Goal: Task Accomplishment & Management: Complete application form

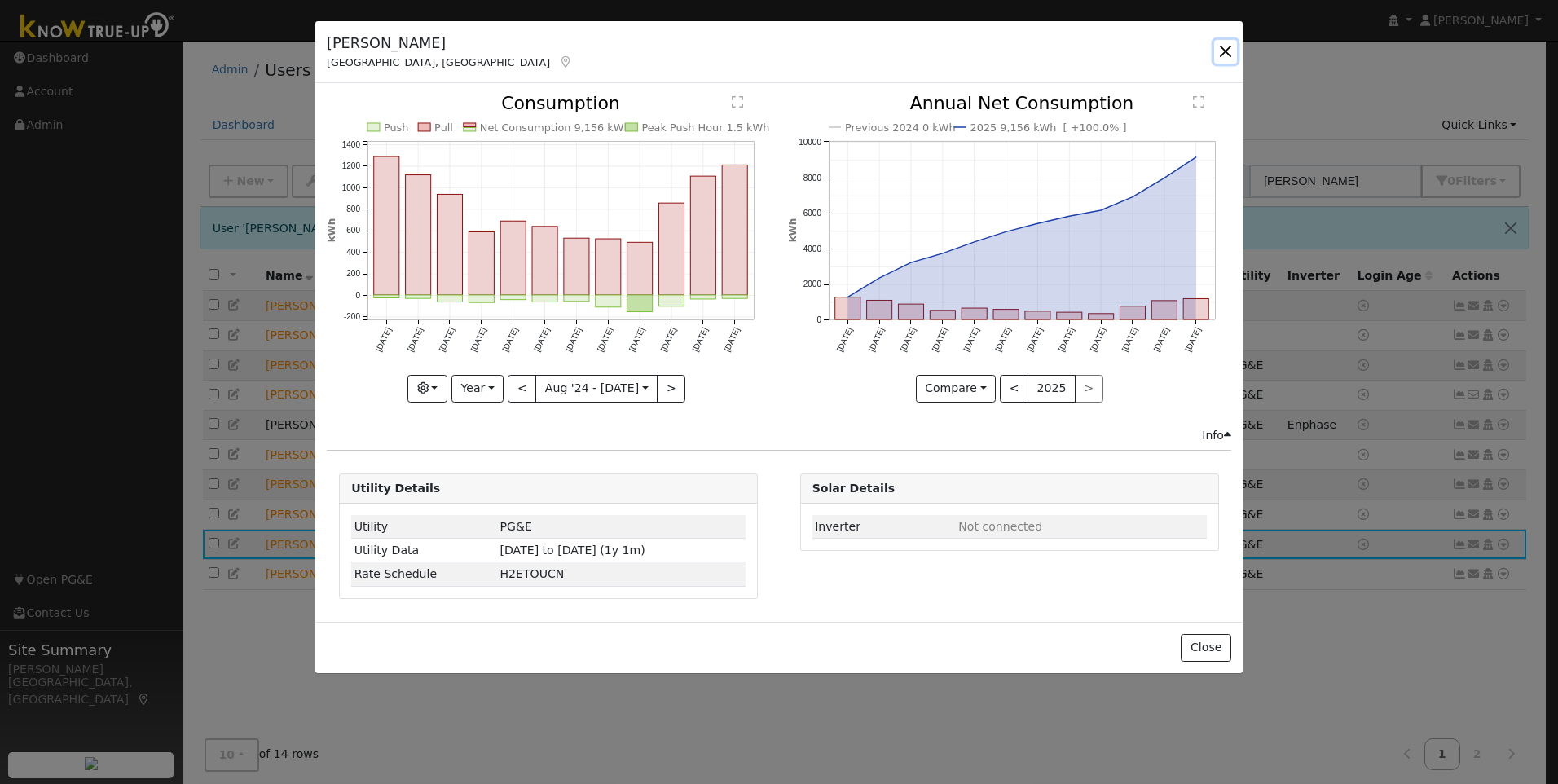
click at [1227, 50] on button "button" at bounding box center [1226, 51] width 23 height 23
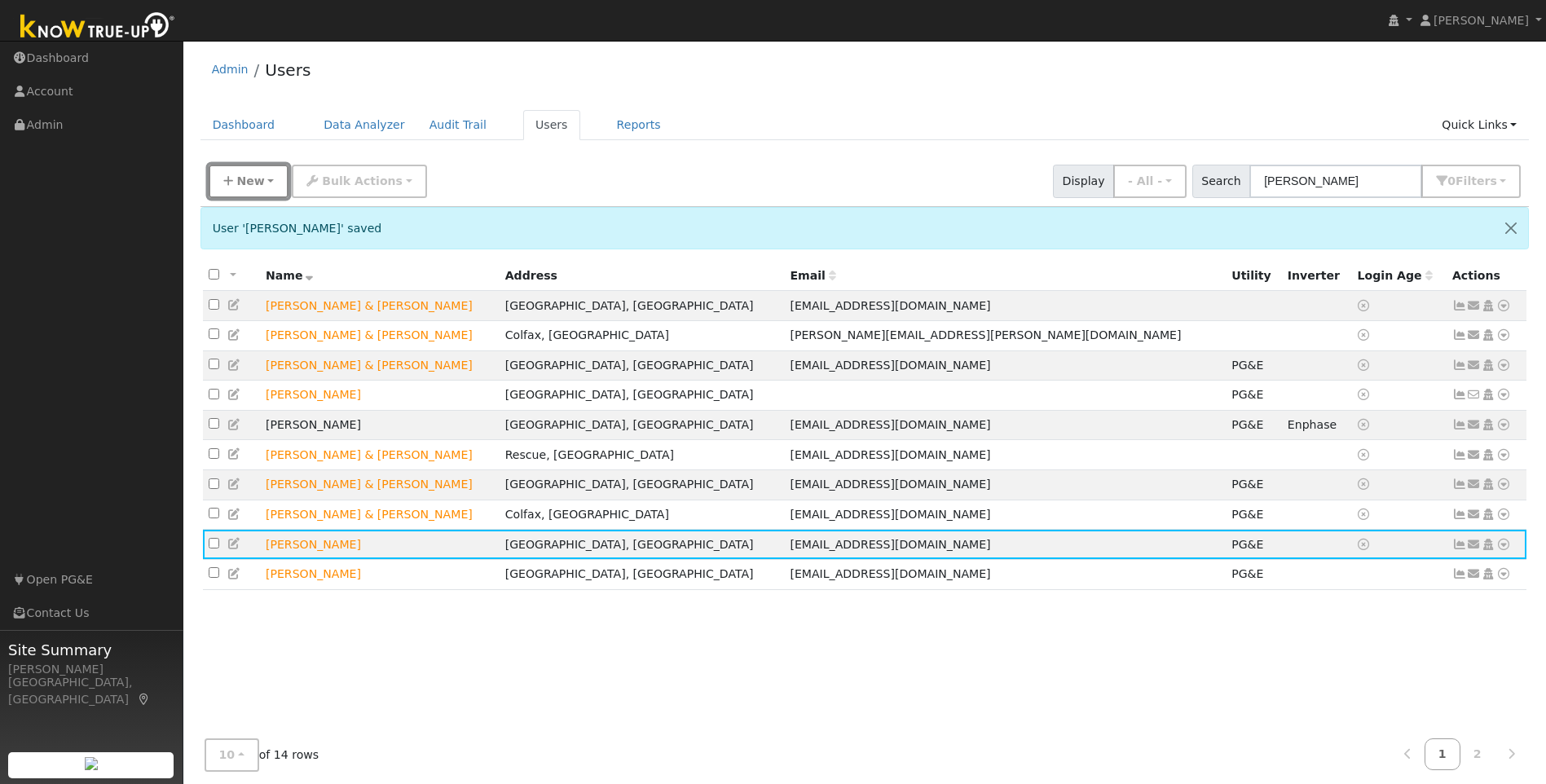
click at [255, 187] on span "New" at bounding box center [250, 181] width 28 height 13
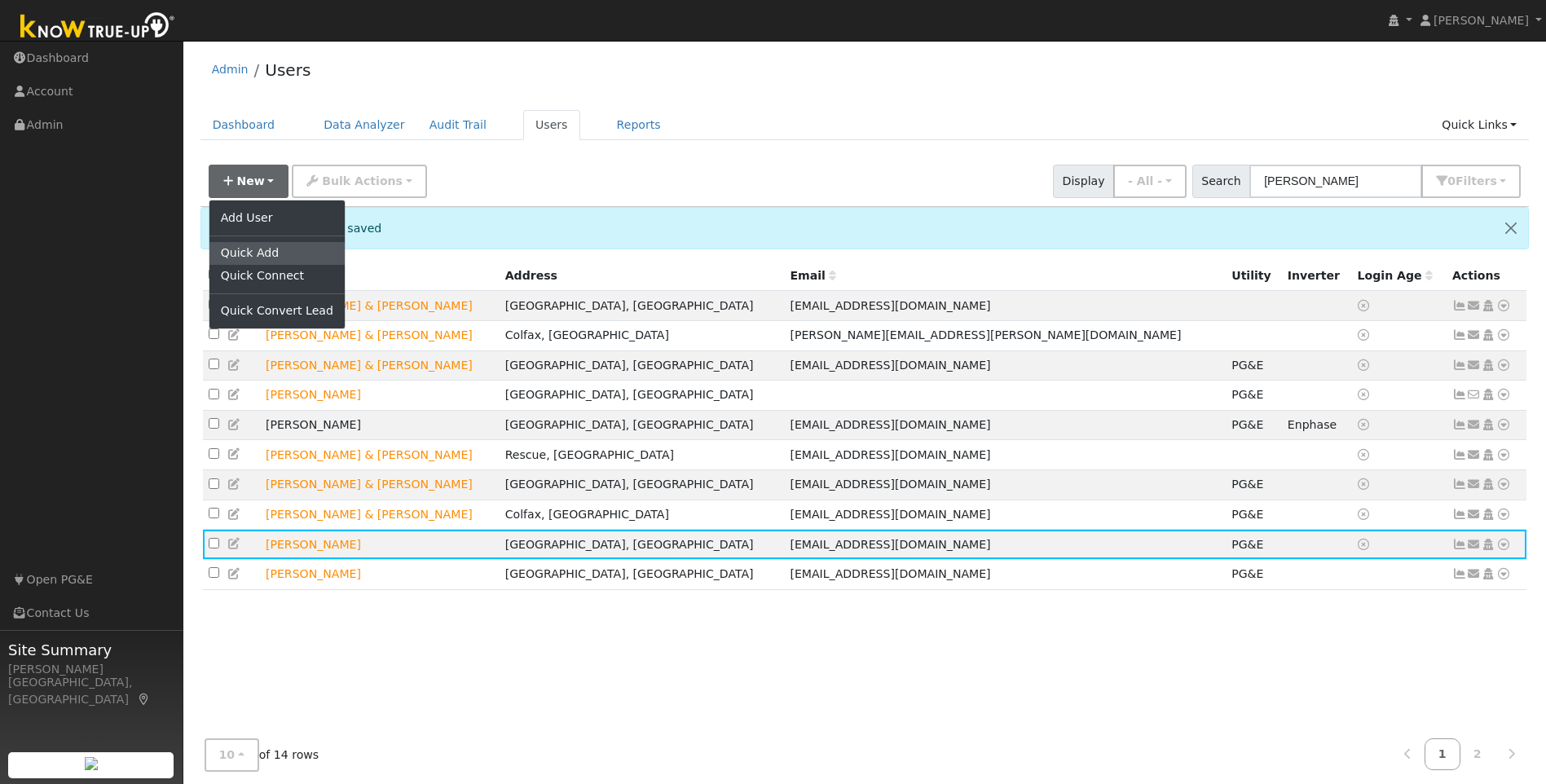
click at [257, 255] on link "Quick Add" at bounding box center [277, 253] width 135 height 23
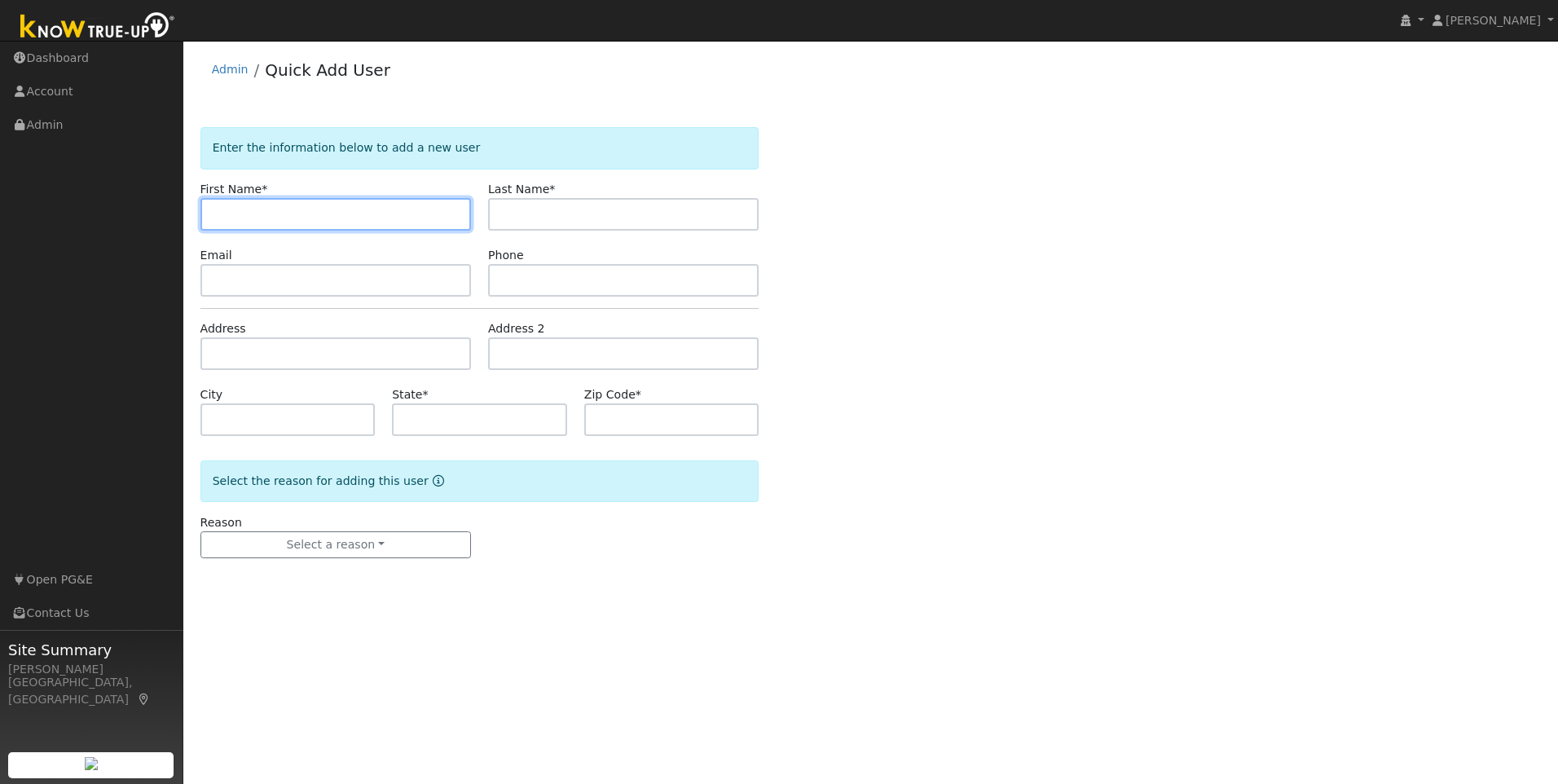
click at [224, 215] on input "text" at bounding box center [335, 215] width 271 height 32
paste input "[PERSON_NAME]"
drag, startPoint x: 315, startPoint y: 219, endPoint x: 249, endPoint y: 218, distance: 66.0
click at [249, 218] on input "[PERSON_NAME]" at bounding box center [335, 215] width 271 height 32
type input "Randy"
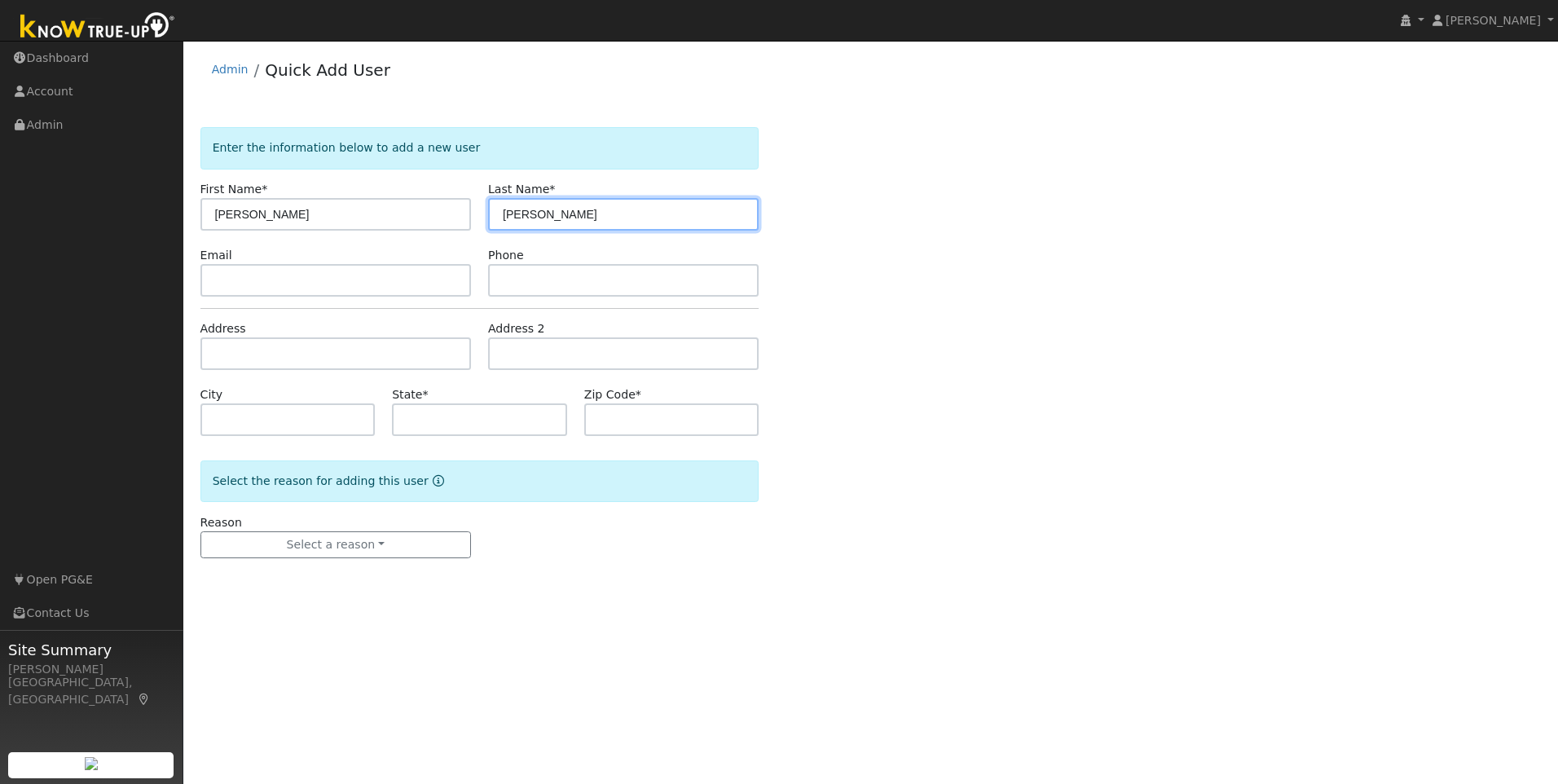
type input "Herrington"
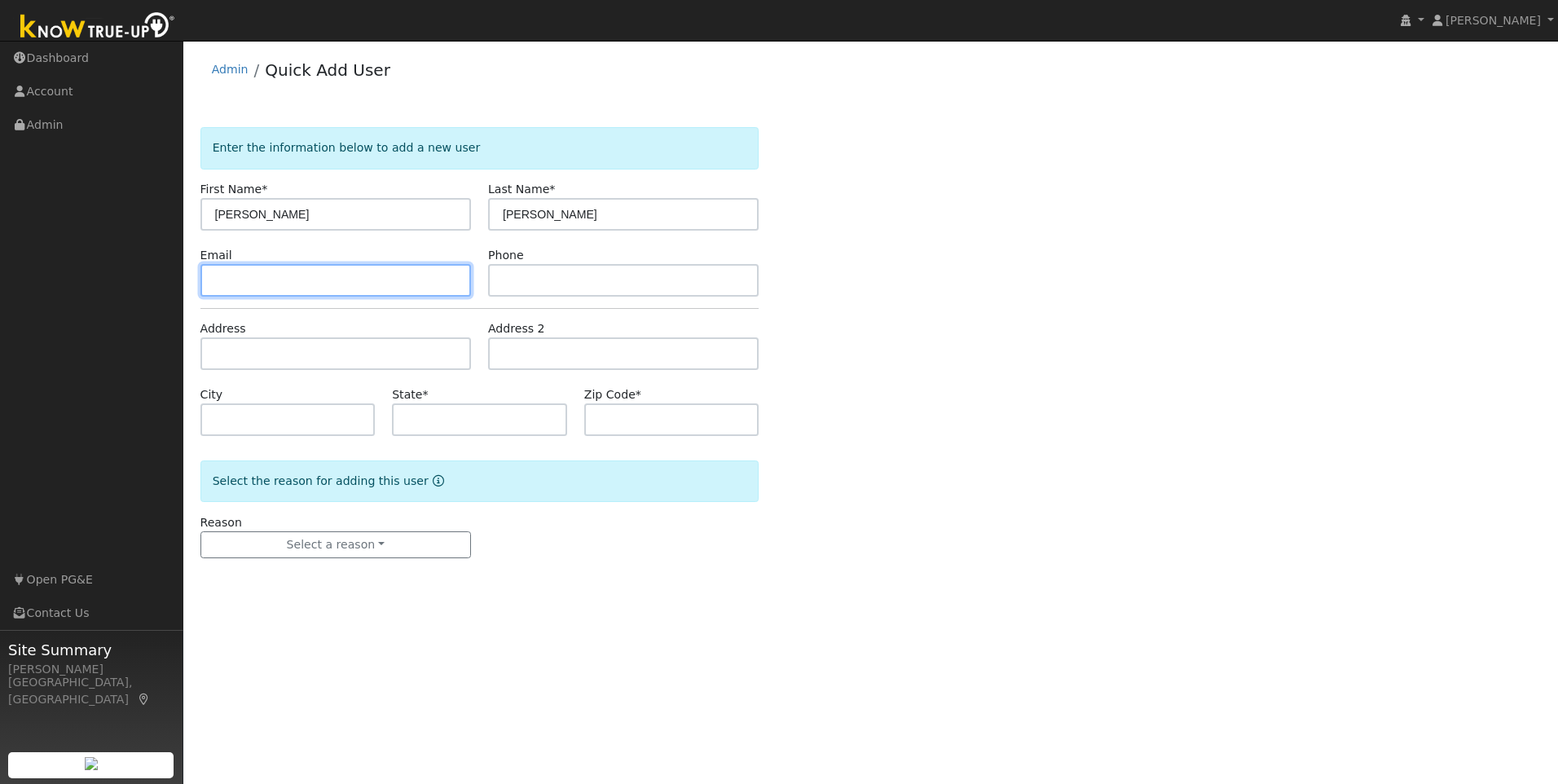
click at [285, 275] on input "text" at bounding box center [335, 280] width 271 height 32
paste input "[EMAIL_ADDRESS][DOMAIN_NAME]"
type input "[EMAIL_ADDRESS][DOMAIN_NAME]"
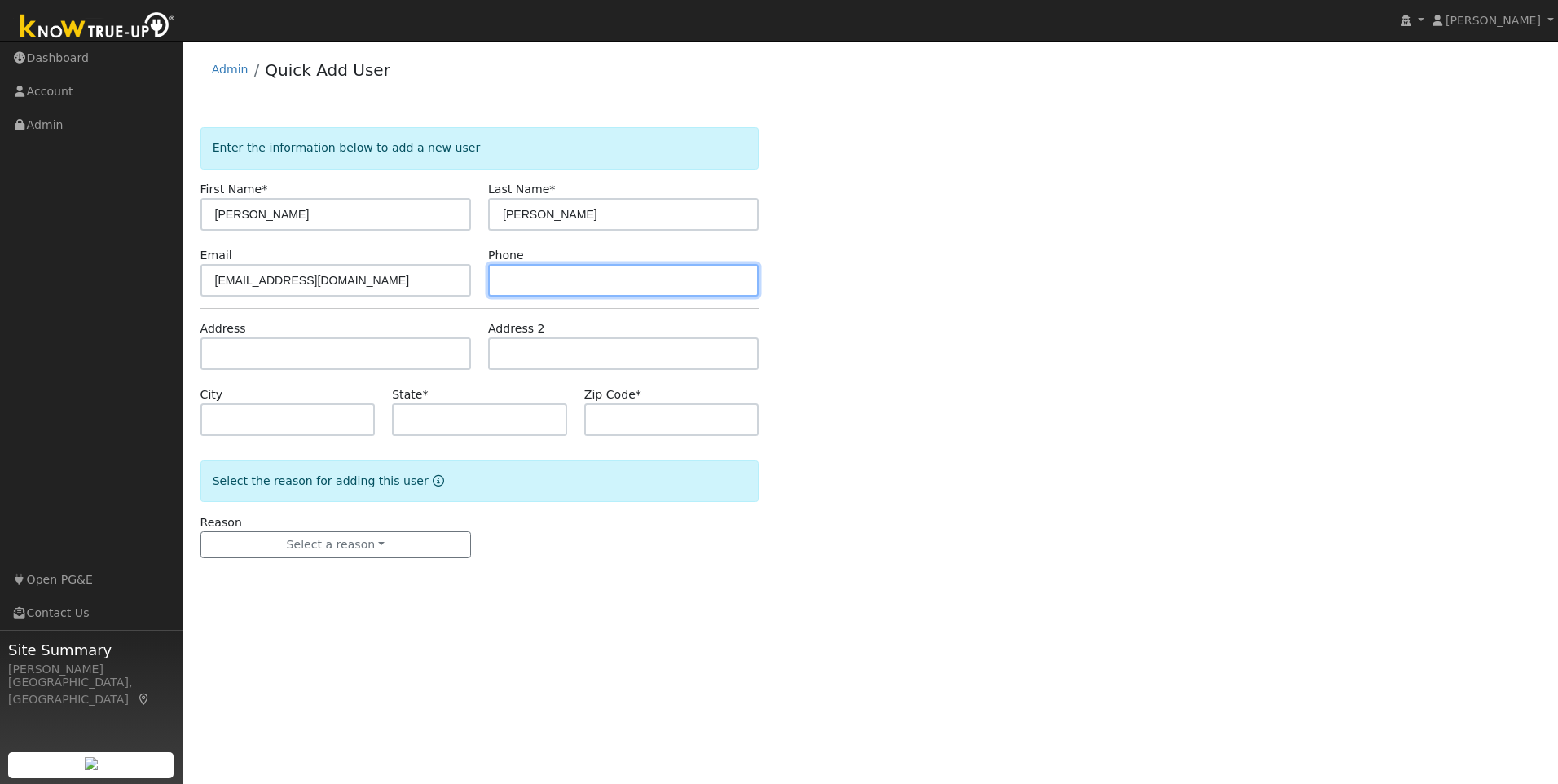
click at [554, 283] on input "text" at bounding box center [623, 280] width 271 height 32
paste input "209-915-5477"
type input "209-915-5477"
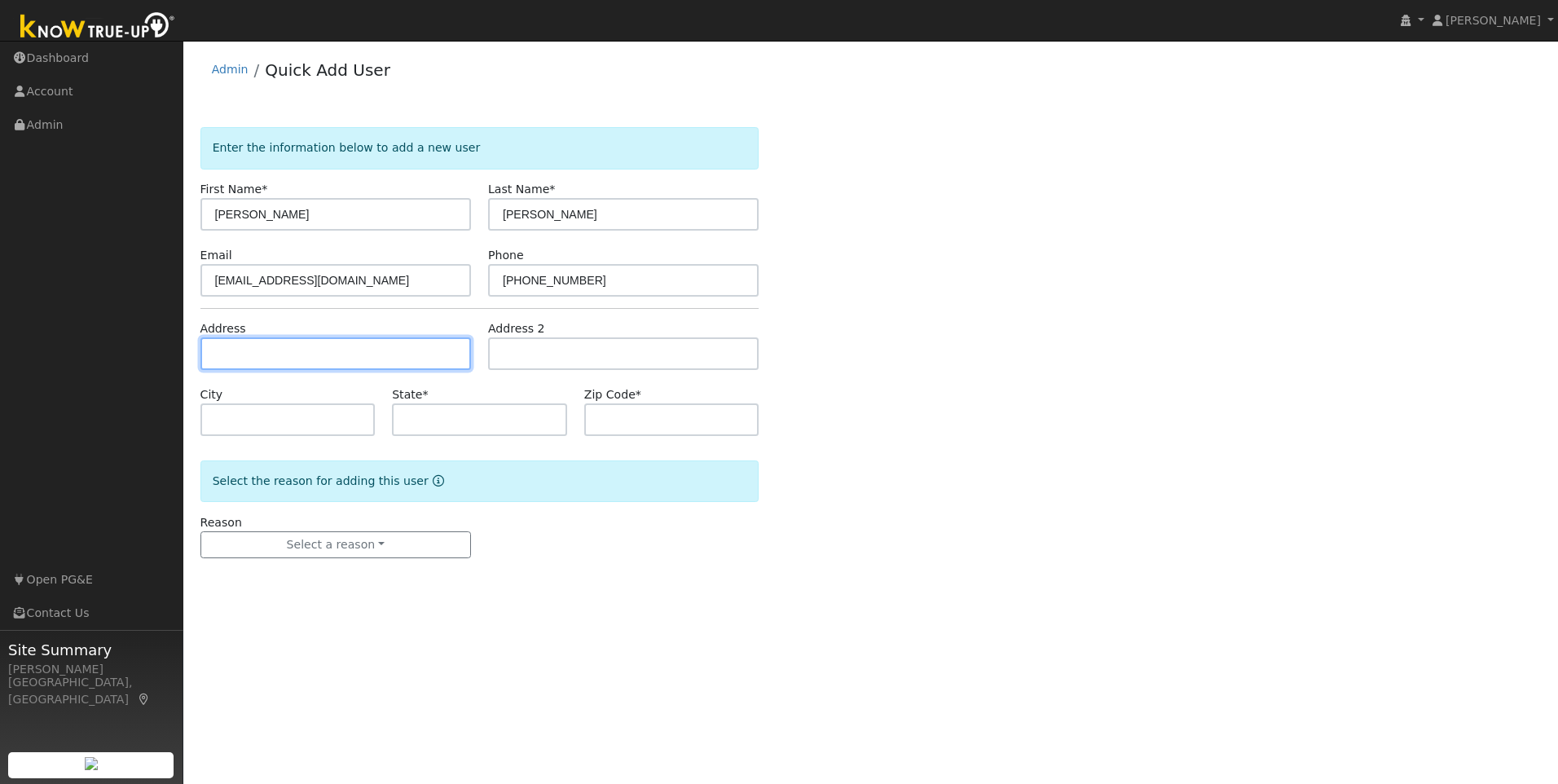
click at [316, 352] on input "text" at bounding box center [335, 353] width 271 height 32
paste input "2555 Sheridan Way"
type input "2555 Sheridan Way"
type input "Stockton"
type input "CA"
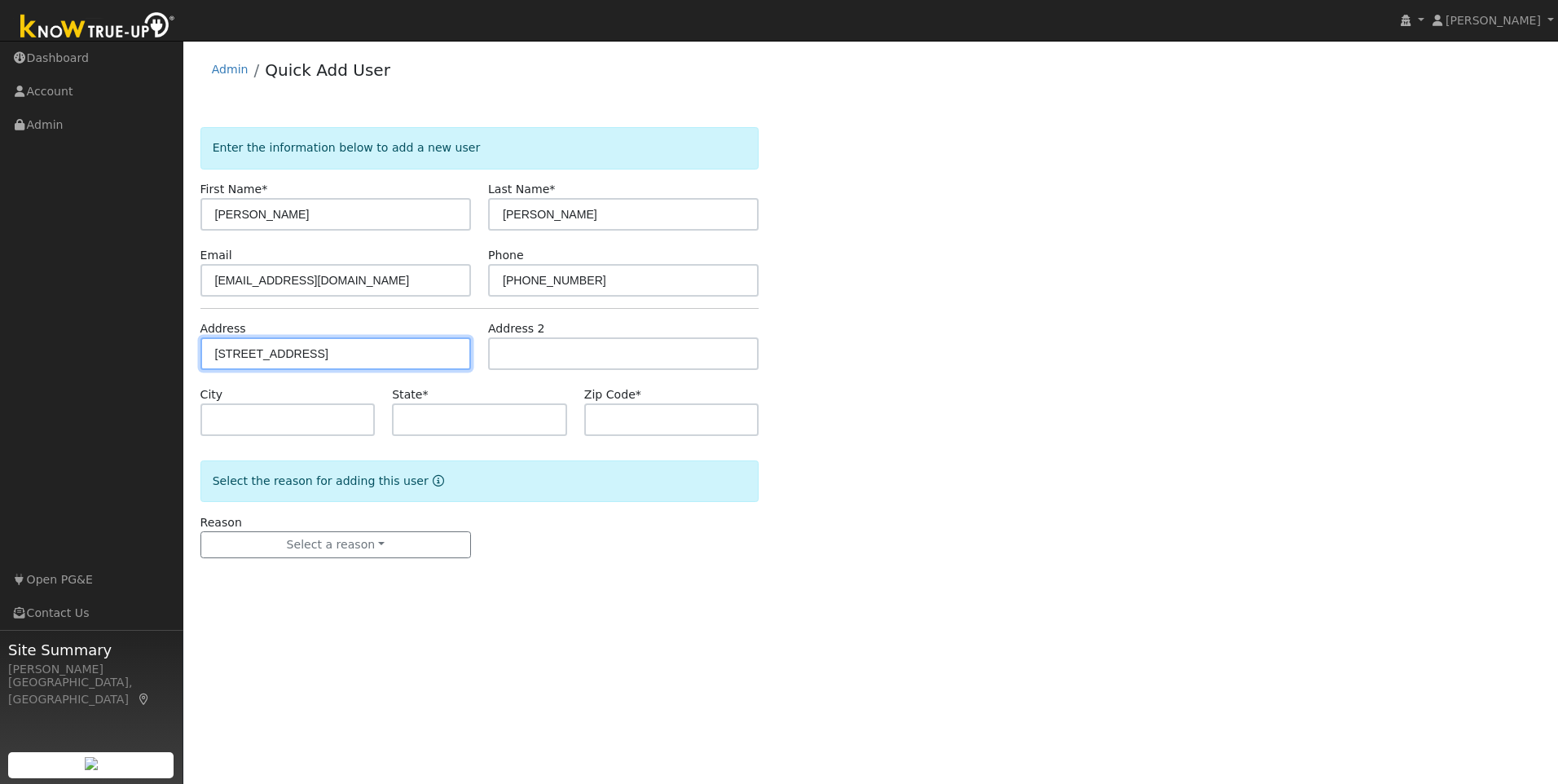
type input "95207"
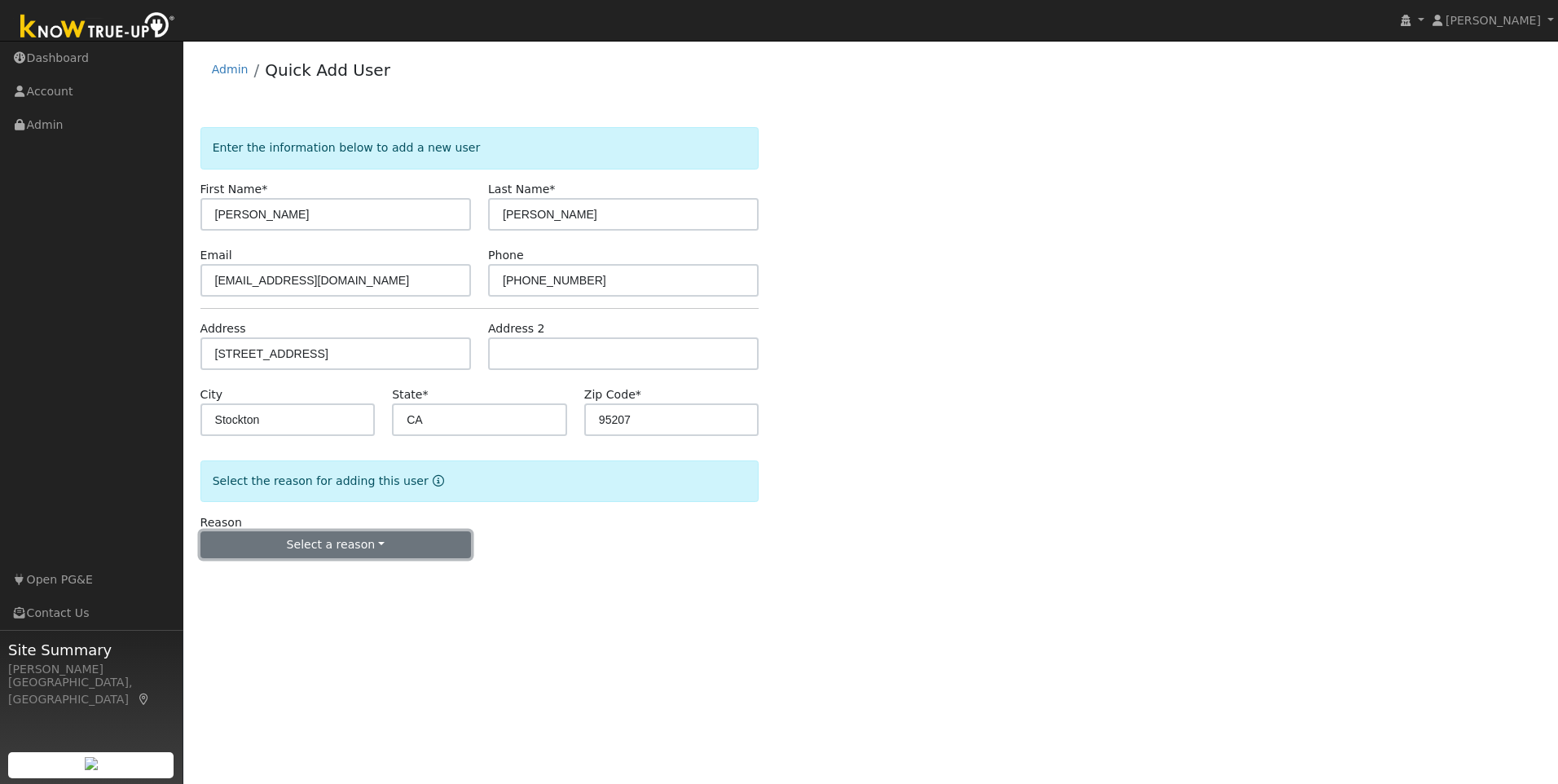
click at [326, 543] on button "Select a reason" at bounding box center [335, 545] width 271 height 28
click at [249, 578] on link "New lead" at bounding box center [291, 578] width 180 height 23
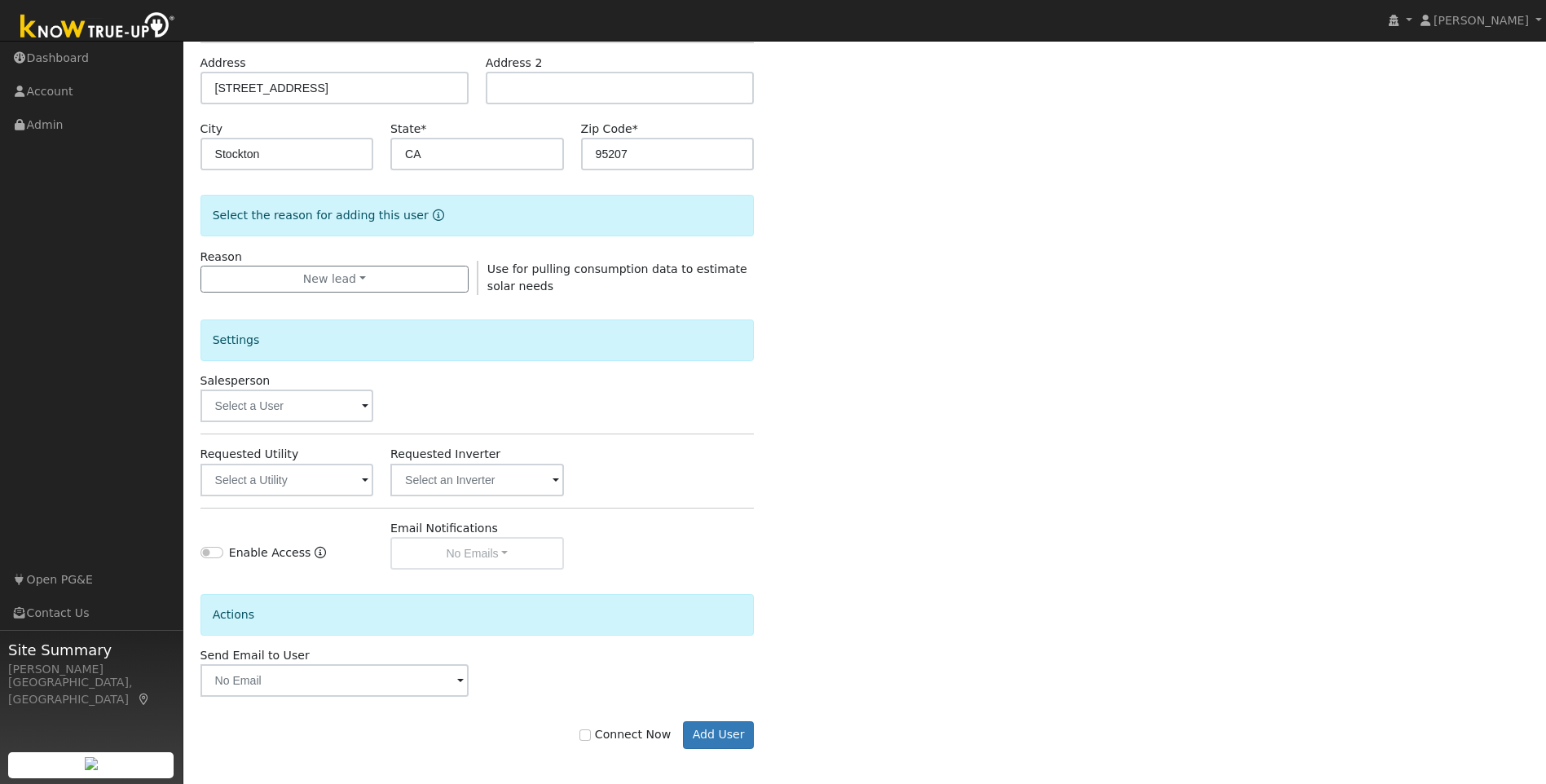
scroll to position [271, 0]
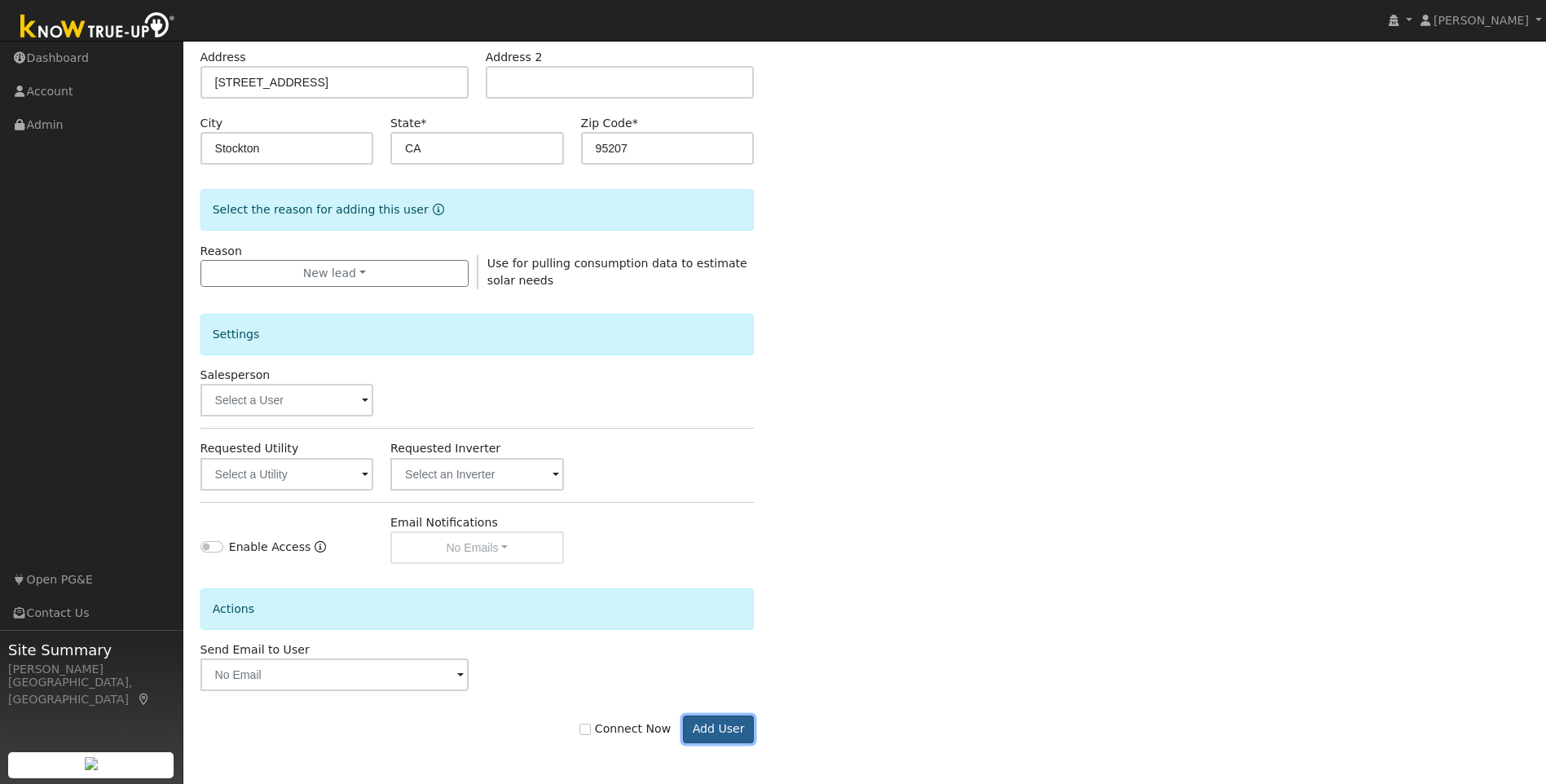
click at [724, 733] on button "Add User" at bounding box center [718, 728] width 71 height 28
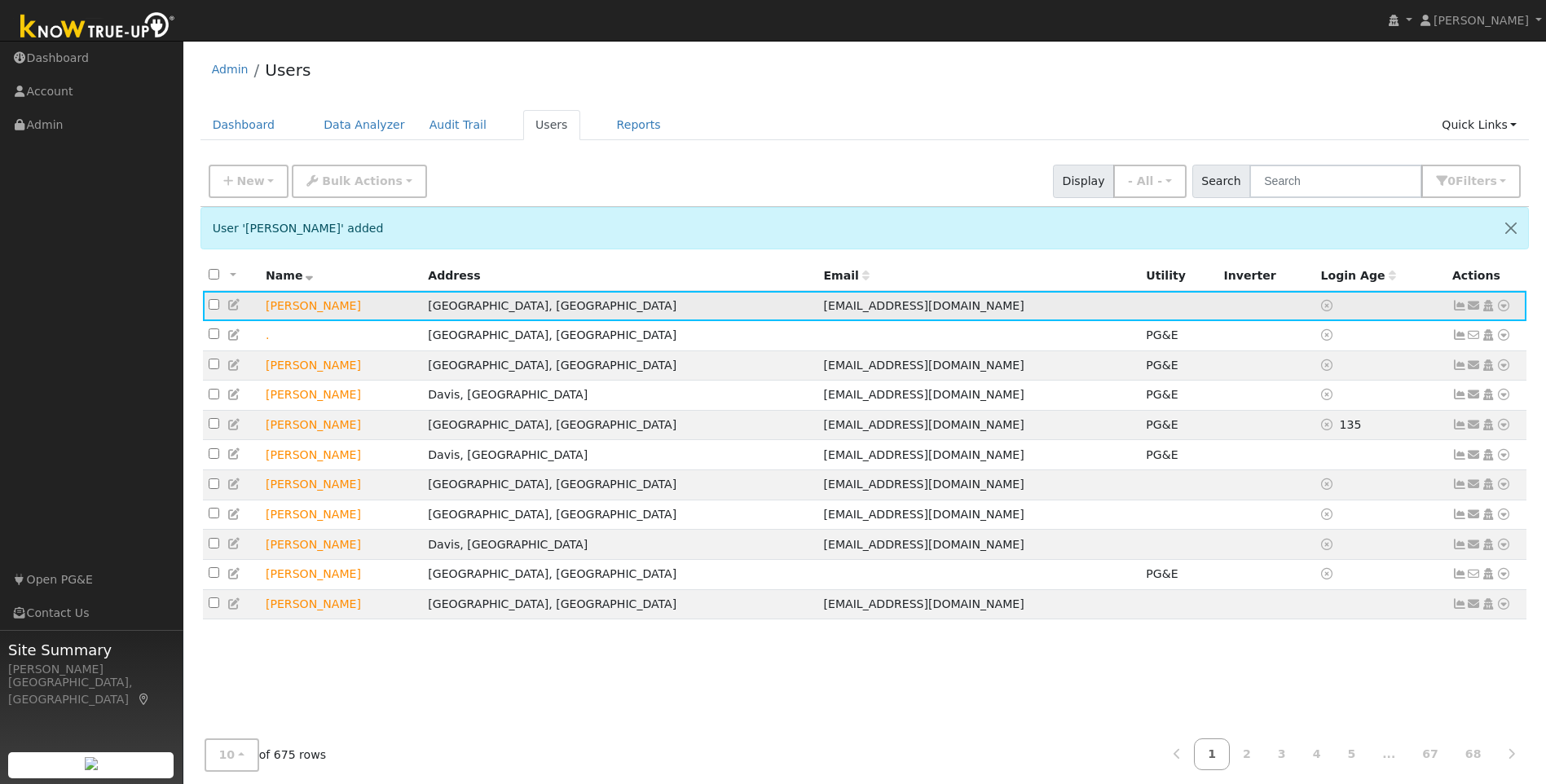
click at [1490, 308] on icon at bounding box center [1487, 306] width 14 height 11
